Goal: Answer question/provide support: Share knowledge or assist other users

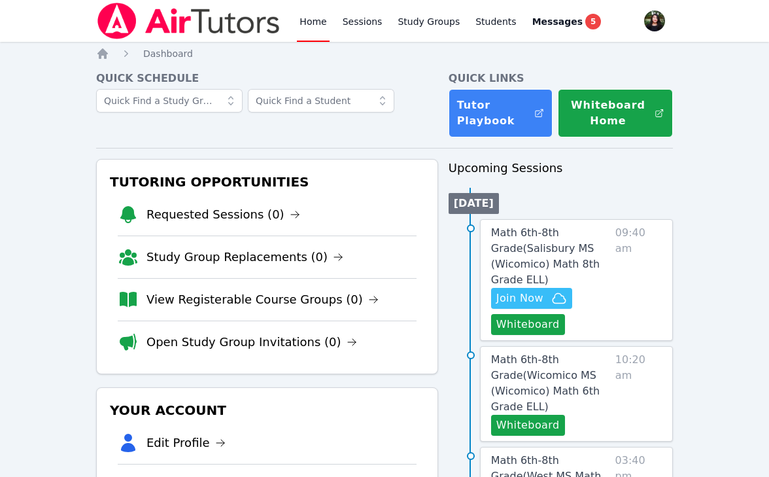
scroll to position [84, 0]
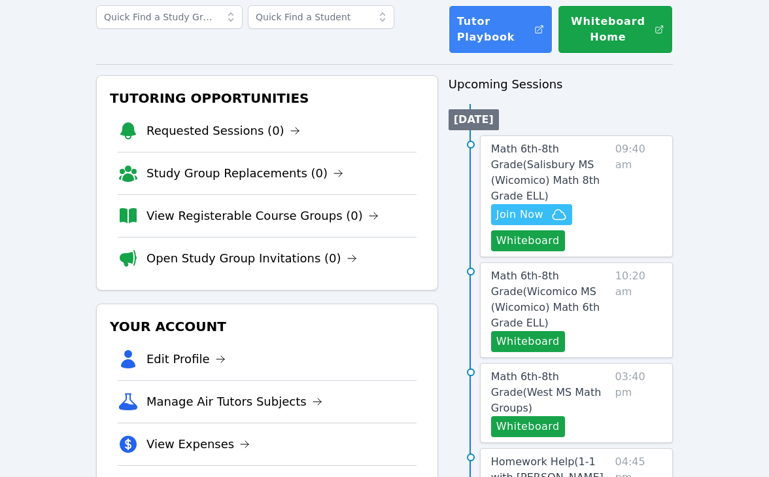
click at [518, 150] on span "Math 6th-8th Grade ( [PERSON_NAME][GEOGRAPHIC_DATA] (Wicomico) Math 8th Grade E…" at bounding box center [545, 172] width 109 height 59
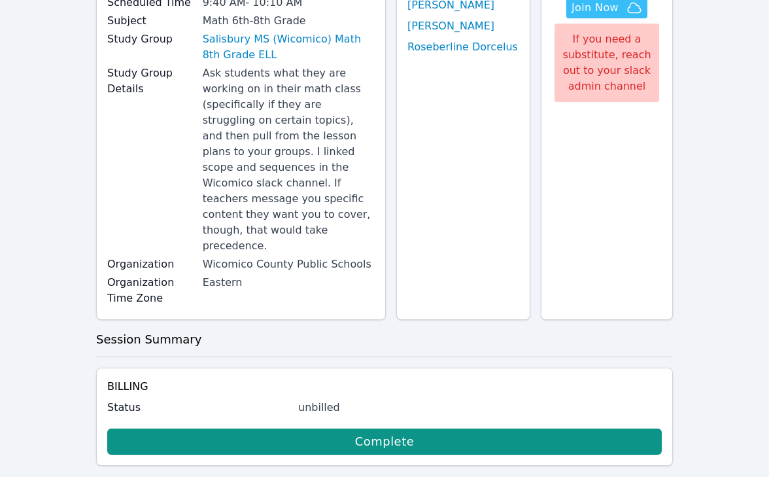
scroll to position [99, 0]
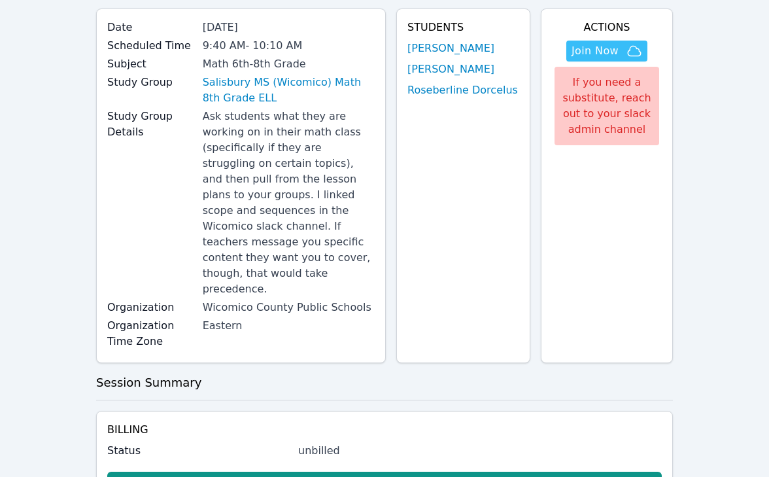
click at [435, 62] on link "[PERSON_NAME]" at bounding box center [450, 69] width 87 height 16
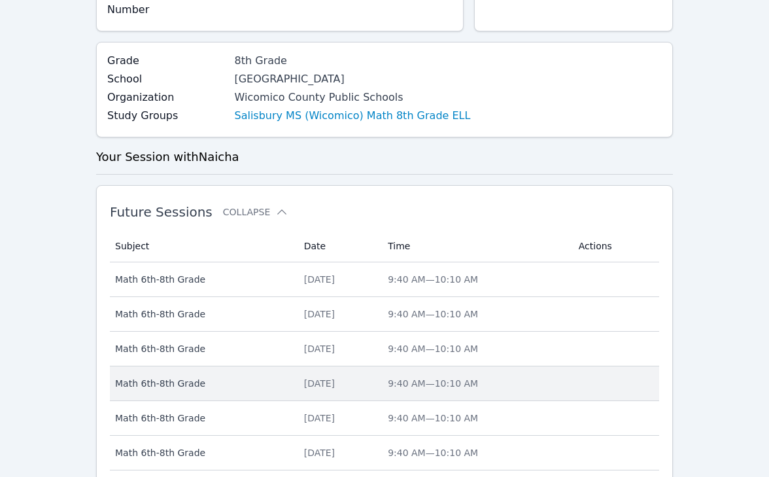
scroll to position [218, 0]
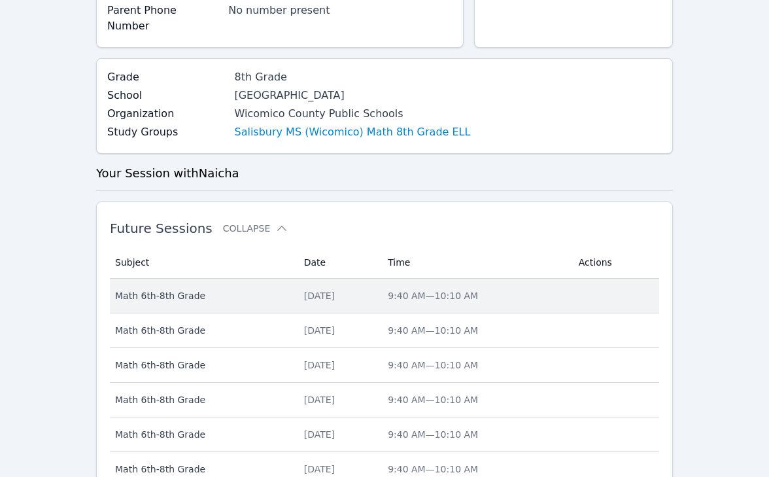
click at [380, 288] on td "Date [DATE]" at bounding box center [338, 295] width 84 height 35
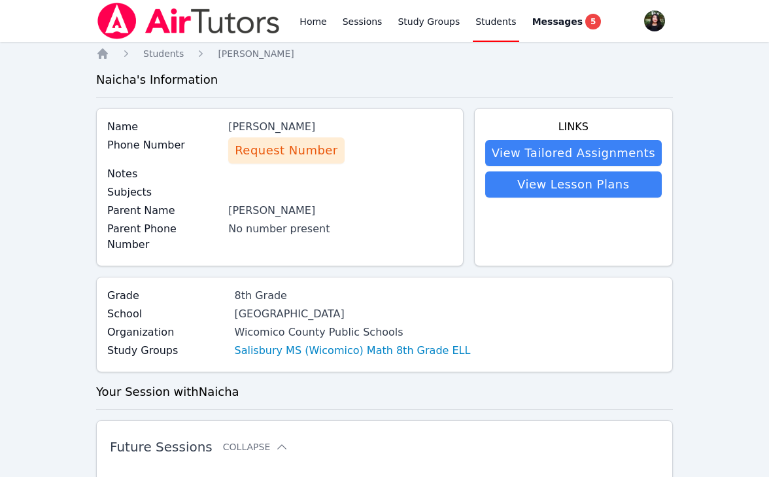
scroll to position [218, 0]
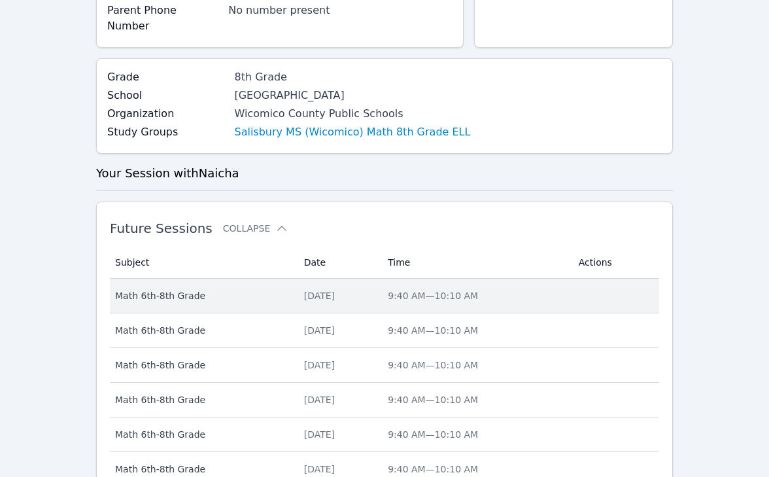
click at [243, 289] on span "Math 6th-8th Grade" at bounding box center [201, 295] width 173 height 13
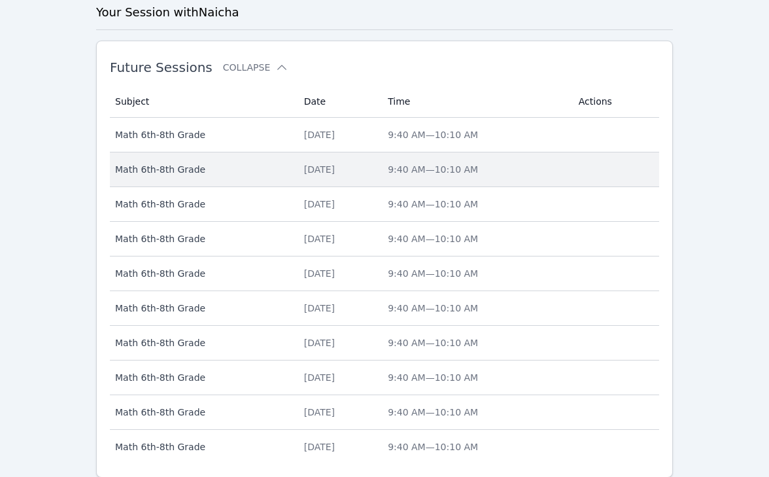
scroll to position [616, 0]
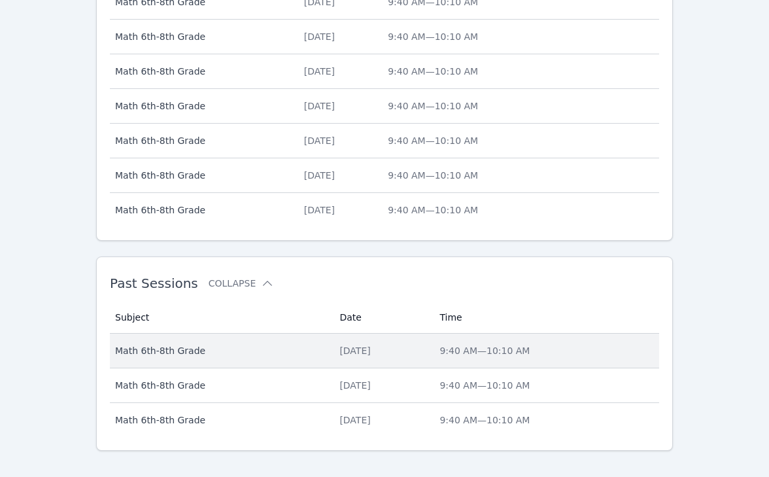
click at [265, 317] on table "Subject Date Time Subject Math 6th-8th Grade Date [DATE] Time 9:40 AM — 10:10 A…" at bounding box center [384, 368] width 549 height 135
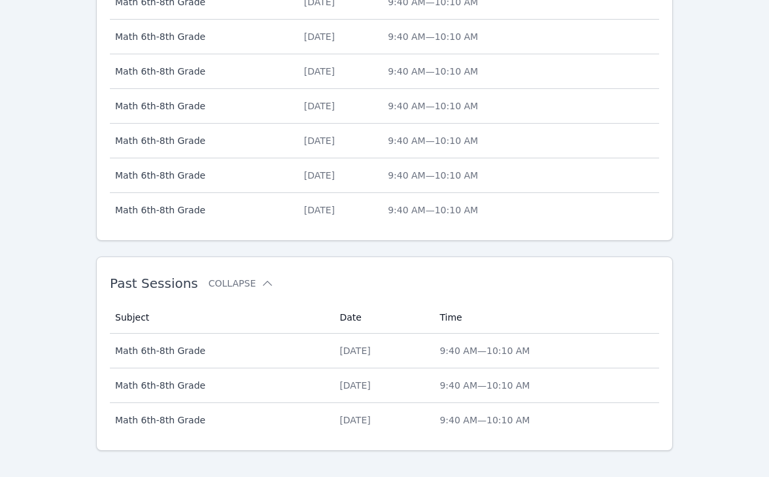
click at [273, 333] on td "Subject Math 6th-8th Grade" at bounding box center [221, 350] width 222 height 35
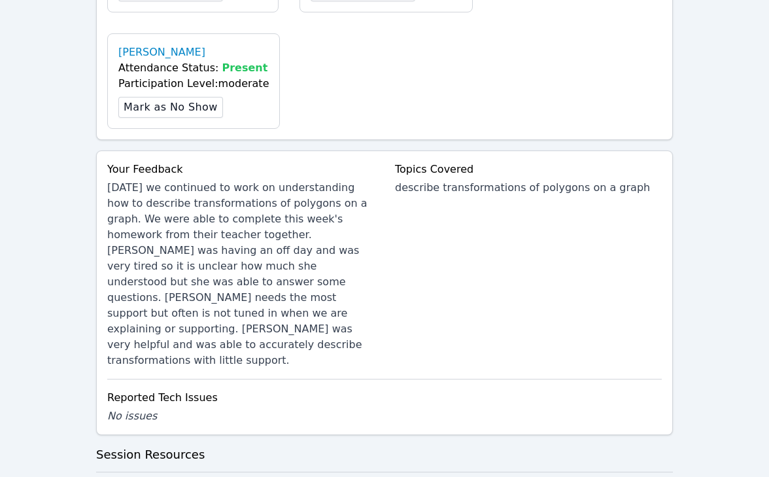
scroll to position [911, 0]
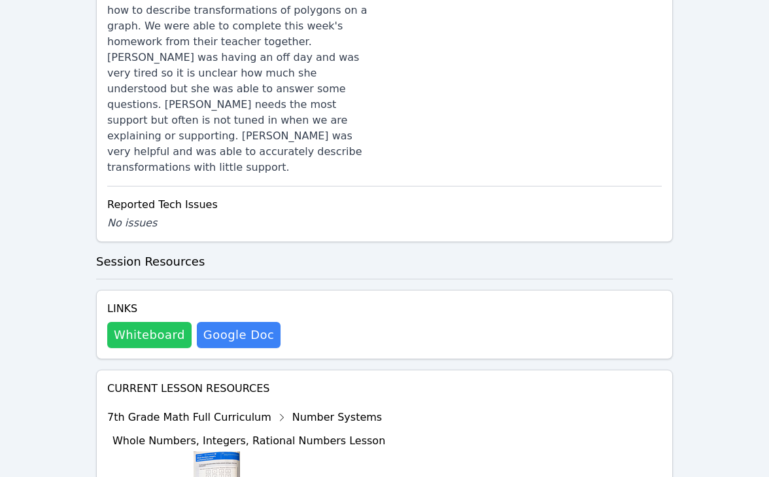
click at [160, 322] on button "Whiteboard" at bounding box center [149, 335] width 84 height 26
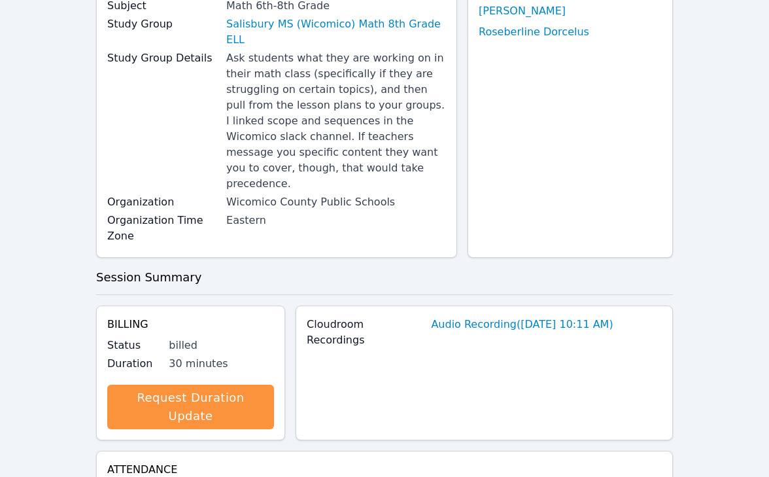
scroll to position [0, 0]
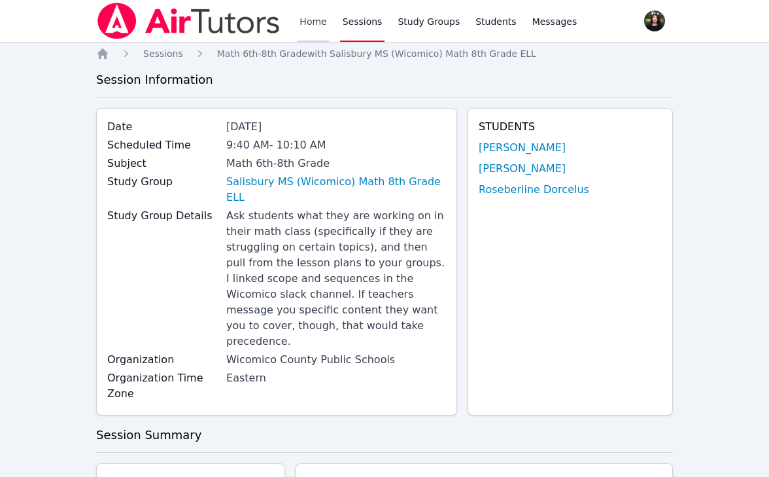
click at [313, 16] on link "Home" at bounding box center [313, 21] width 32 height 42
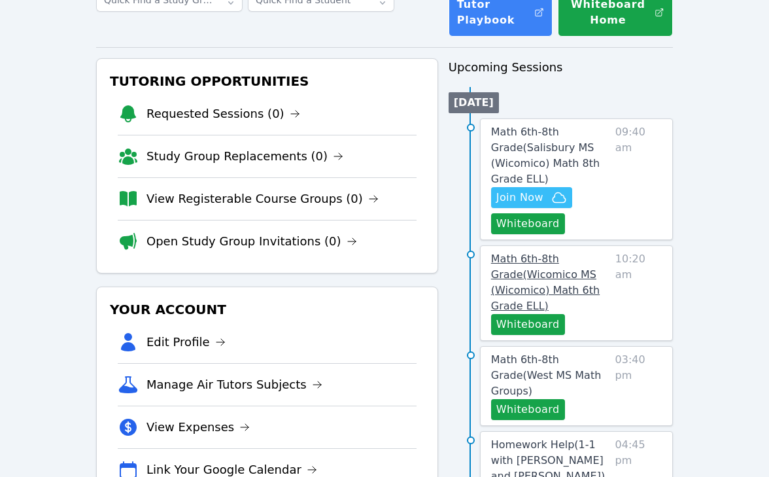
scroll to position [139, 0]
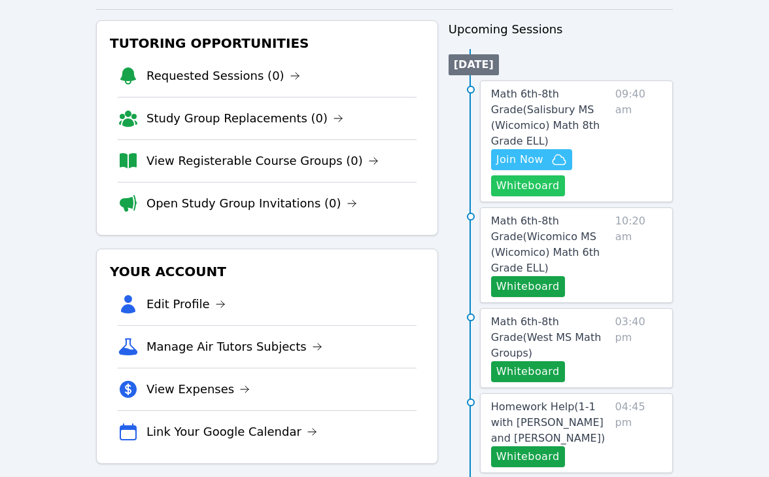
click at [513, 186] on button "Whiteboard" at bounding box center [528, 185] width 74 height 21
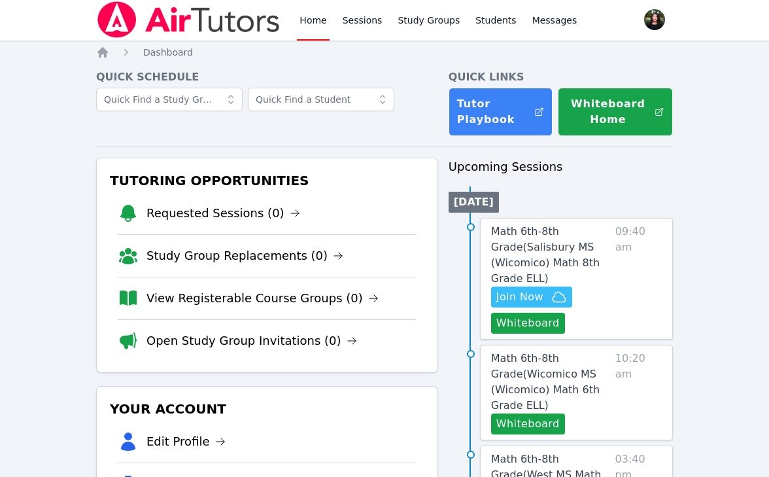
scroll to position [0, 0]
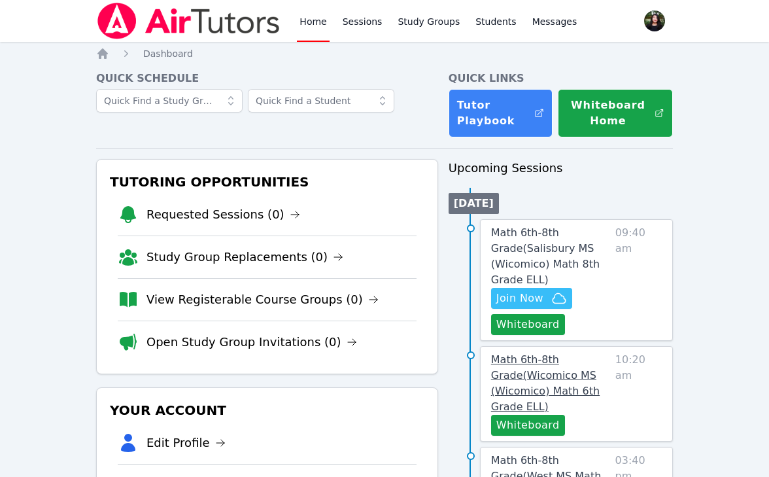
click at [533, 367] on link "Math 6th-8th Grade ( Wicomico MS (Wicomico) Math 6th Grade ELL )" at bounding box center [550, 383] width 119 height 63
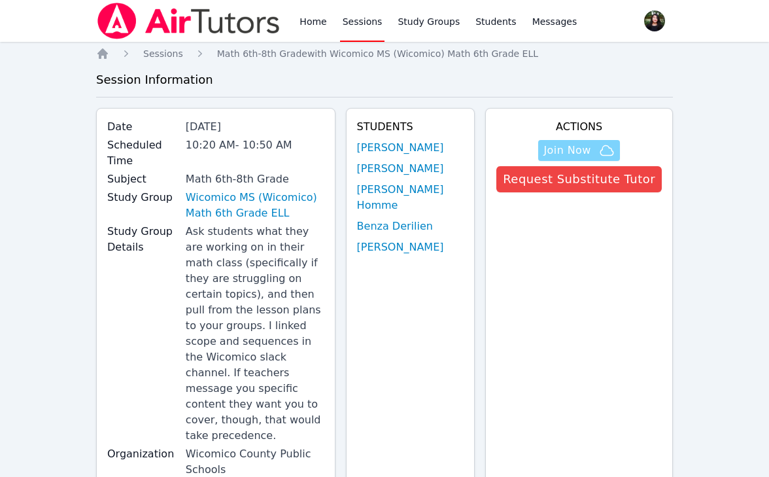
click at [563, 155] on span "Join Now" at bounding box center [566, 151] width 47 height 16
